Goal: Navigation & Orientation: Find specific page/section

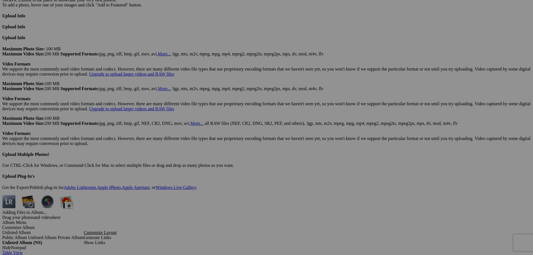
scroll to position [1355, 0]
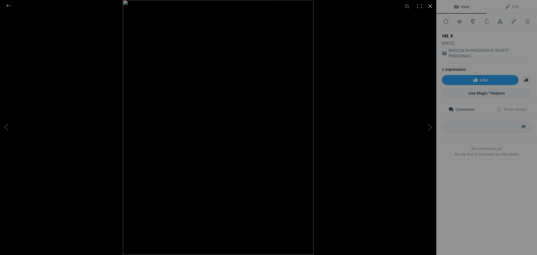
click at [430, 5] on div at bounding box center [430, 6] width 12 height 12
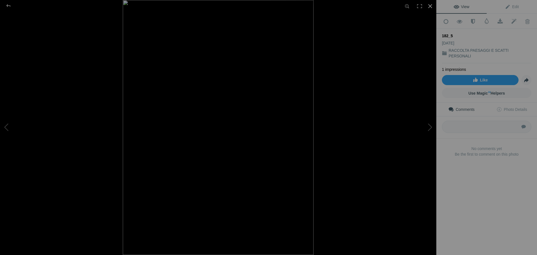
click at [430, 6] on div at bounding box center [430, 6] width 12 height 12
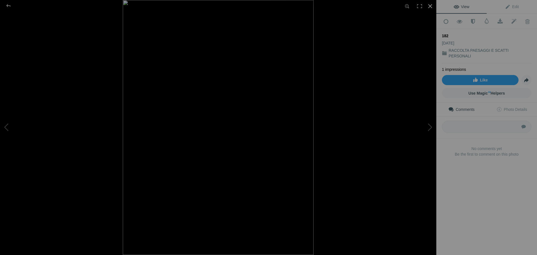
click at [431, 6] on div at bounding box center [430, 6] width 12 height 12
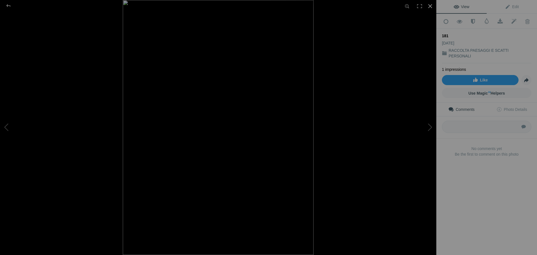
click at [428, 4] on div at bounding box center [430, 6] width 12 height 12
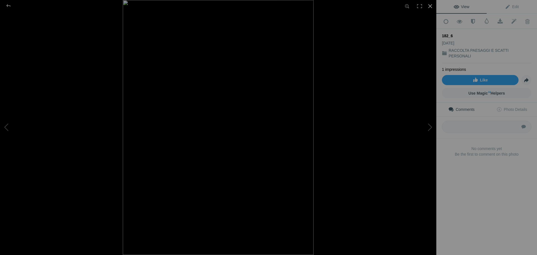
click at [431, 6] on div at bounding box center [430, 6] width 12 height 12
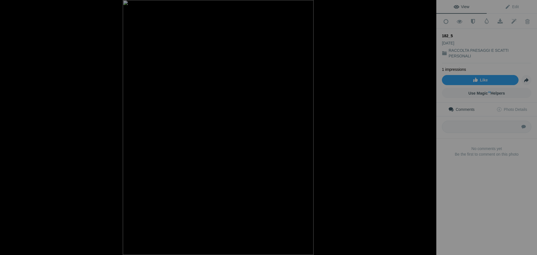
click at [431, 5] on div at bounding box center [430, 6] width 12 height 12
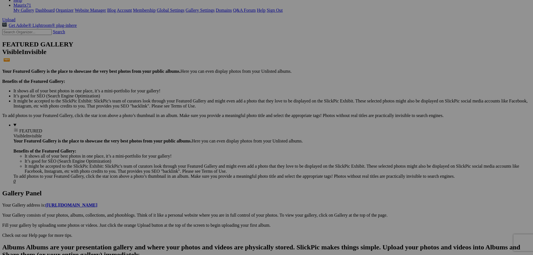
scroll to position [0, 0]
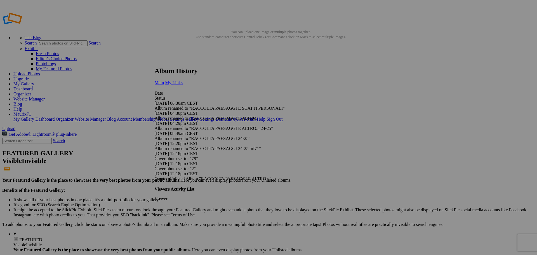
click at [183, 80] on span "My Links" at bounding box center [174, 82] width 18 height 5
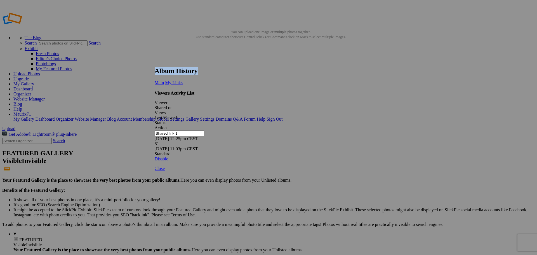
drag, startPoint x: 382, startPoint y: 64, endPoint x: 244, endPoint y: 68, distance: 137.5
click at [279, 65] on div "Album History Main My Links Date Status 09/12/25 08:30am CEST Album renamed to …" at bounding box center [267, 132] width 224 height 140
click at [155, 62] on link at bounding box center [155, 62] width 0 height 0
